Goal: Find specific page/section: Find specific page/section

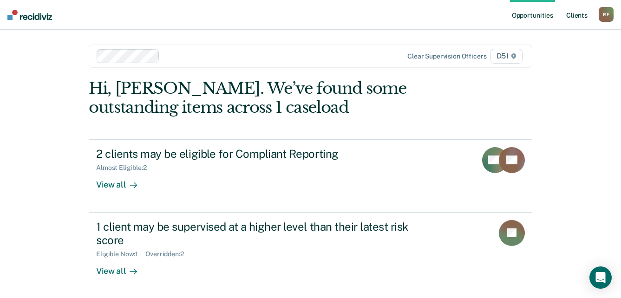
click at [577, 14] on link "Client s" at bounding box center [576, 15] width 25 height 30
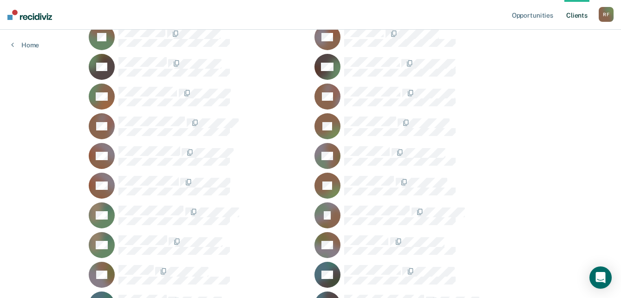
scroll to position [1022, 0]
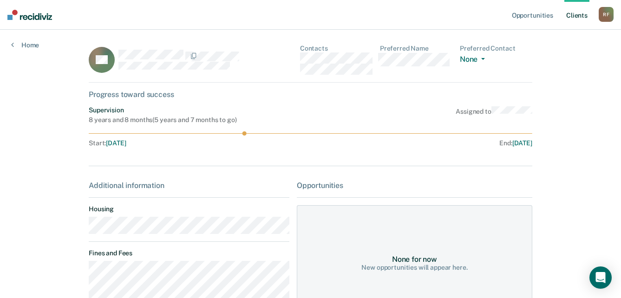
click at [301, 60] on div "AS Contacts Preferred Name Preferred Contact None Call Text Email None" at bounding box center [311, 64] width 444 height 38
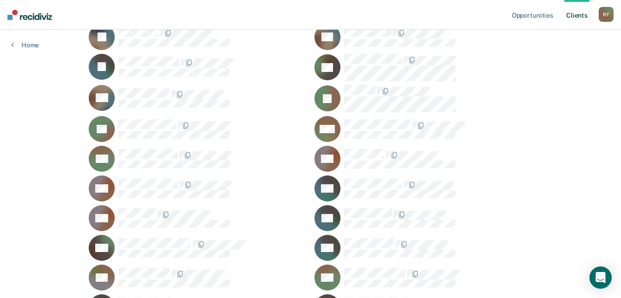
scroll to position [232, 0]
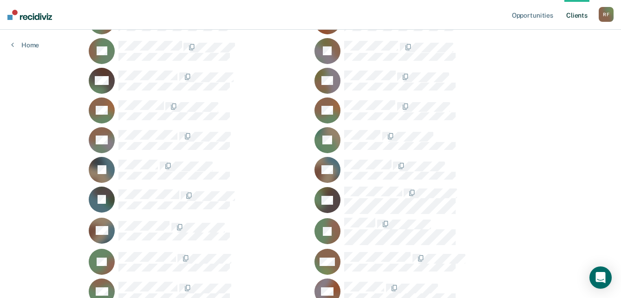
scroll to position [139, 0]
